Goal: Task Accomplishment & Management: Manage account settings

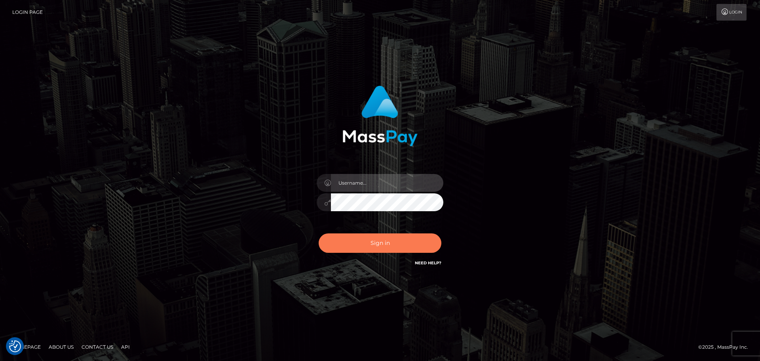
type input "Bedis"
click at [414, 235] on button "Sign in" at bounding box center [380, 242] width 123 height 19
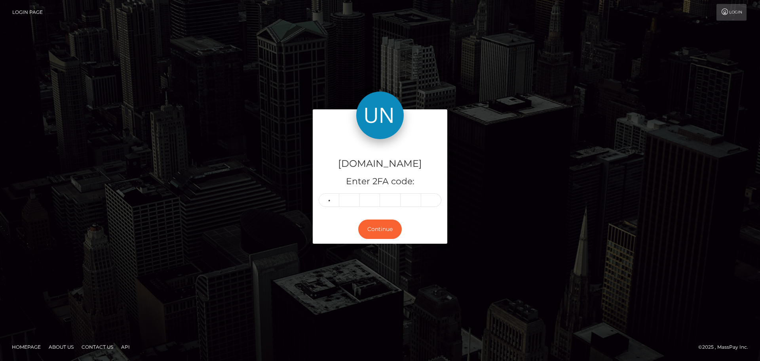
type input "6"
type input "0"
type input "6"
type input "8"
type input "3"
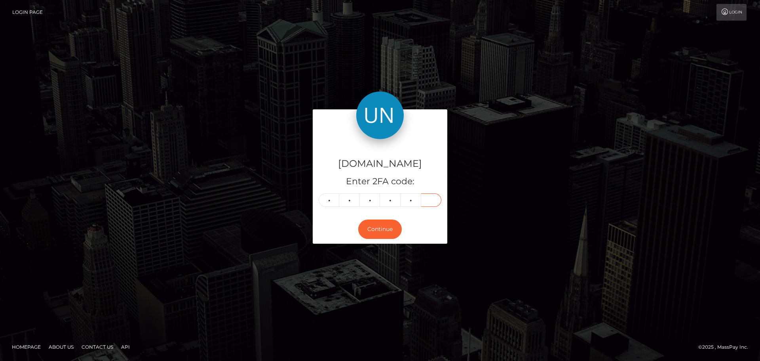
type input "0"
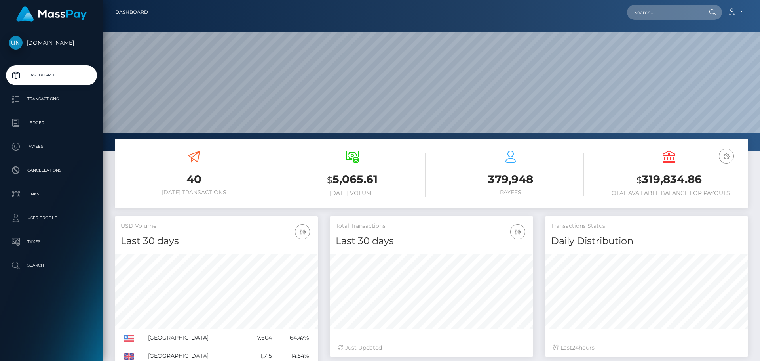
scroll to position [141, 203]
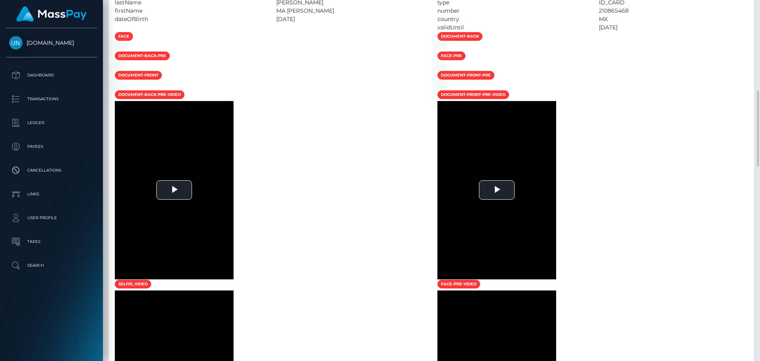
scroll to position [186, 0]
